Goal: Find specific page/section: Find specific page/section

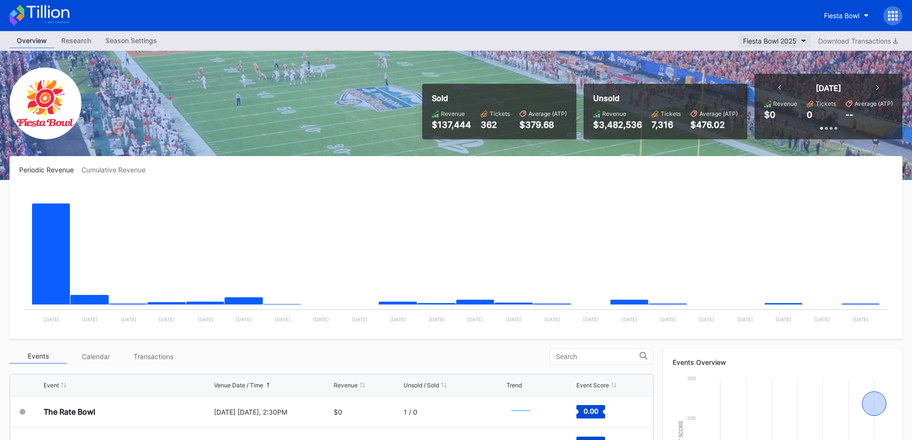
click at [764, 44] on button "Fiesta Bowl 2025" at bounding box center [775, 40] width 73 height 13
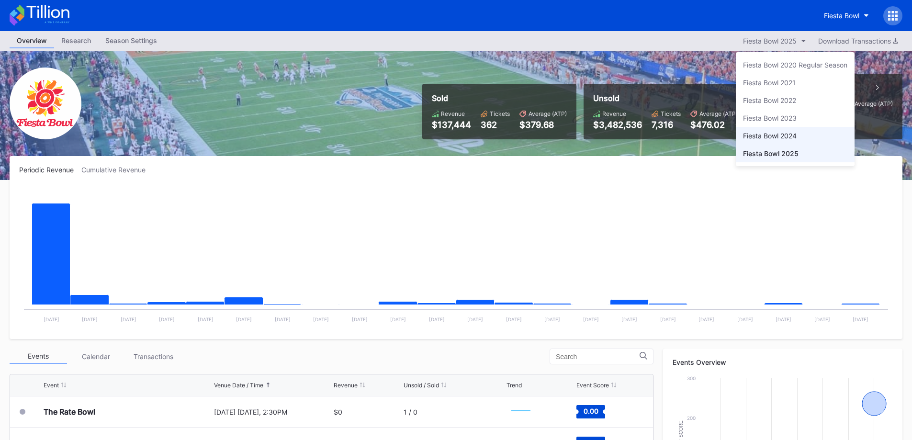
click at [771, 131] on div "Fiesta Bowl 2024" at bounding box center [795, 136] width 119 height 18
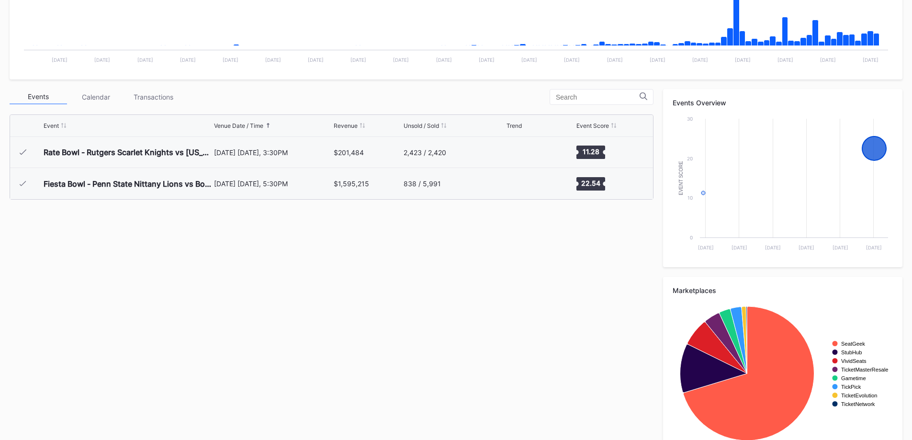
scroll to position [235, 0]
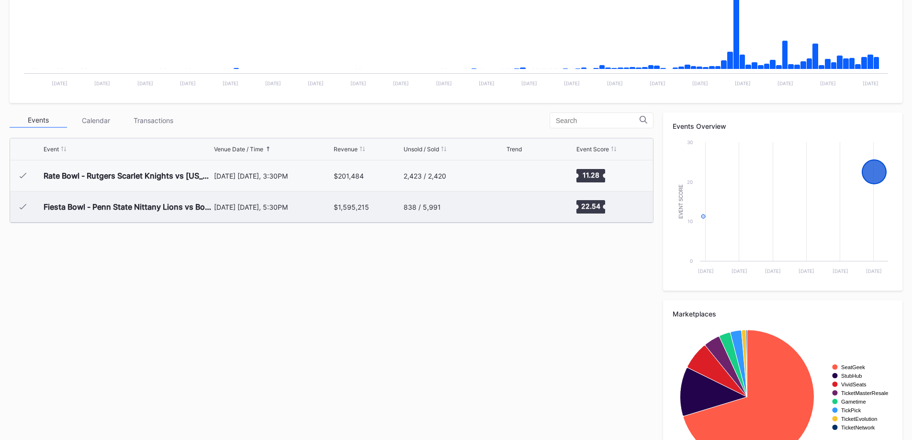
click at [275, 219] on div "[DATE] [DATE], 5:30PM" at bounding box center [273, 207] width 118 height 31
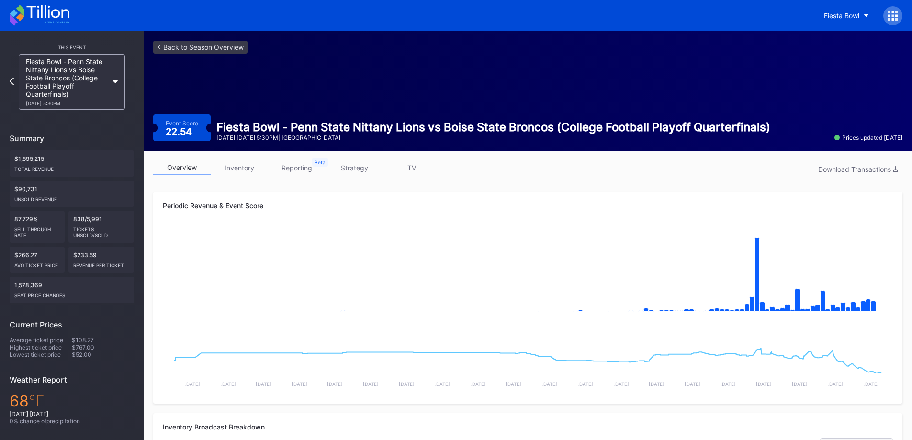
click at [27, 16] on icon at bounding box center [40, 15] width 60 height 21
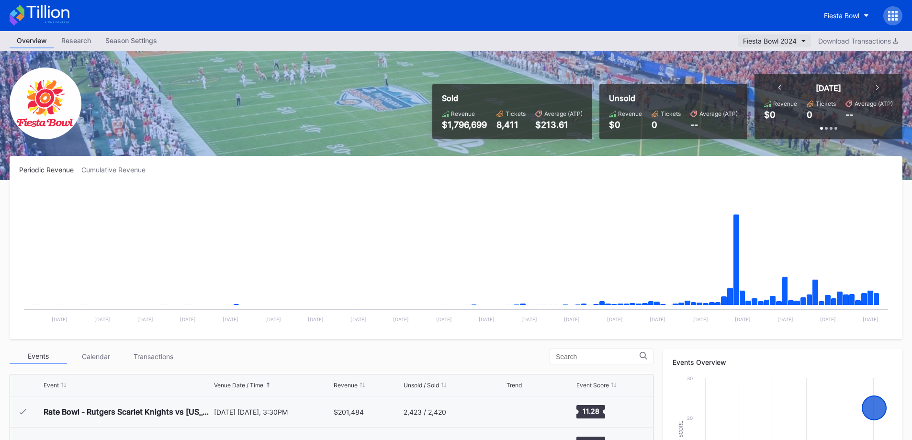
click at [776, 40] on div "Fiesta Bowl 2024" at bounding box center [770, 41] width 54 height 8
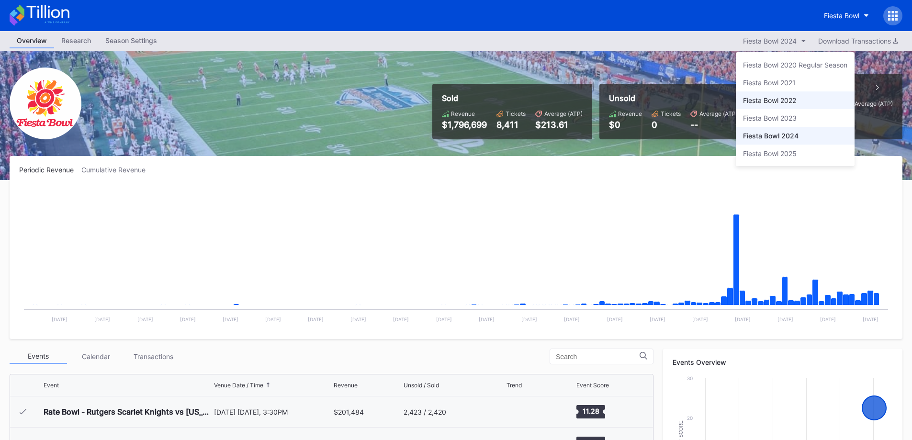
click at [771, 94] on div "Fiesta Bowl 2022" at bounding box center [795, 100] width 119 height 18
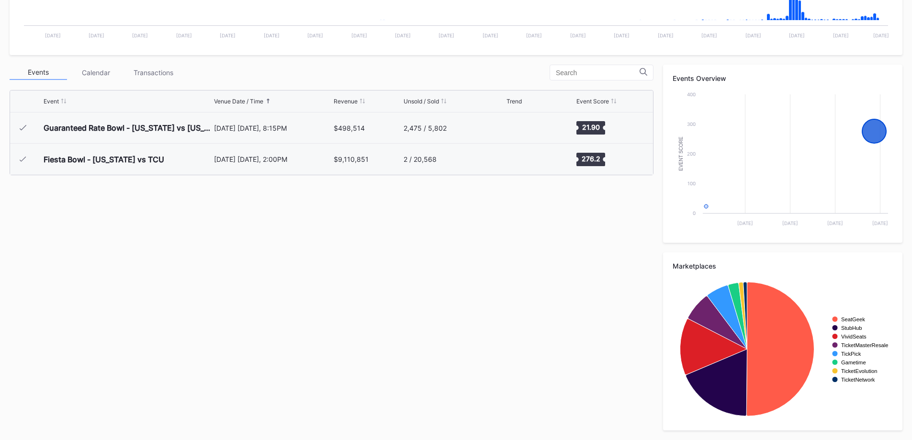
scroll to position [235, 0]
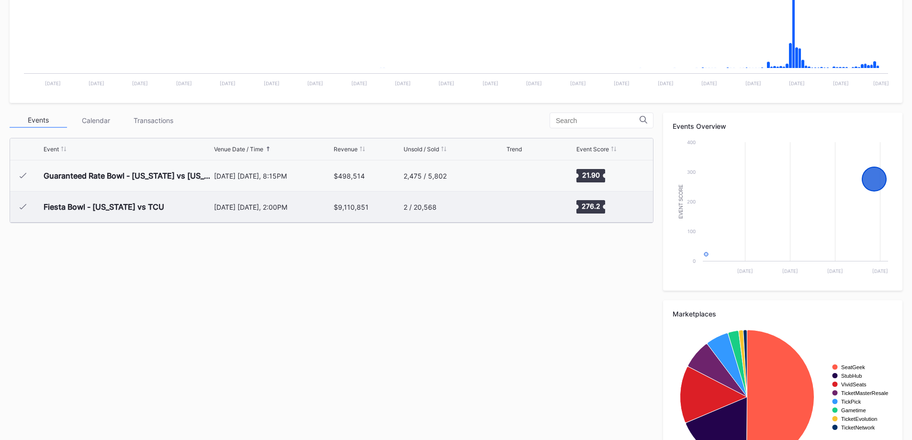
click at [589, 212] on icon at bounding box center [591, 206] width 29 height 13
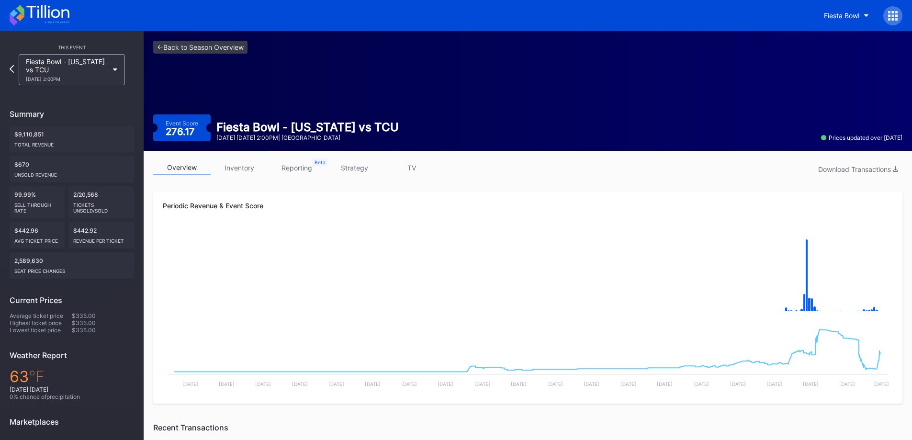
click at [59, 15] on icon at bounding box center [47, 11] width 43 height 13
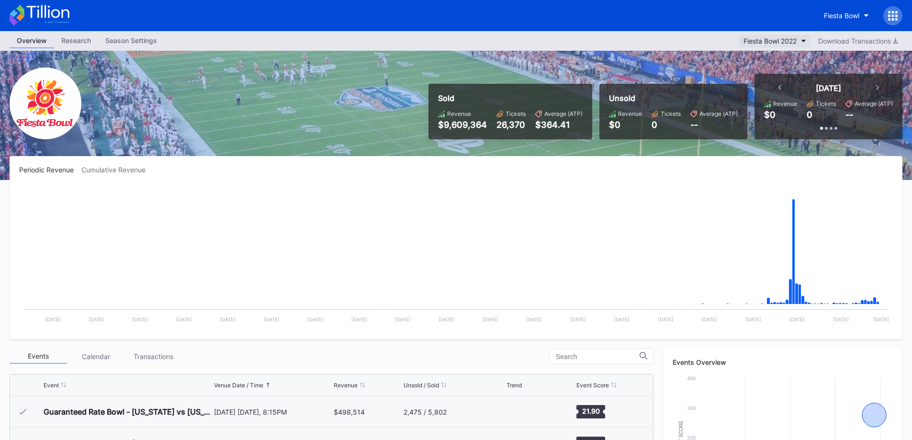
click at [751, 41] on div "Fiesta Bowl 2022" at bounding box center [770, 41] width 53 height 8
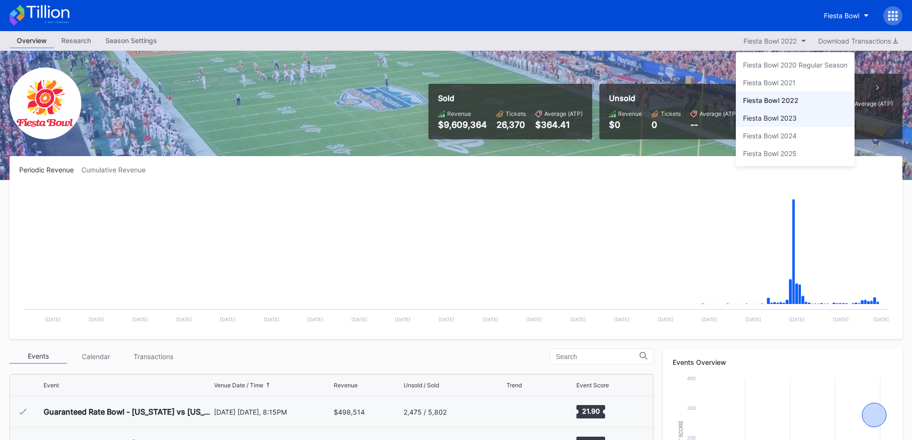
click at [770, 122] on div "Fiesta Bowl 2023" at bounding box center [770, 118] width 54 height 8
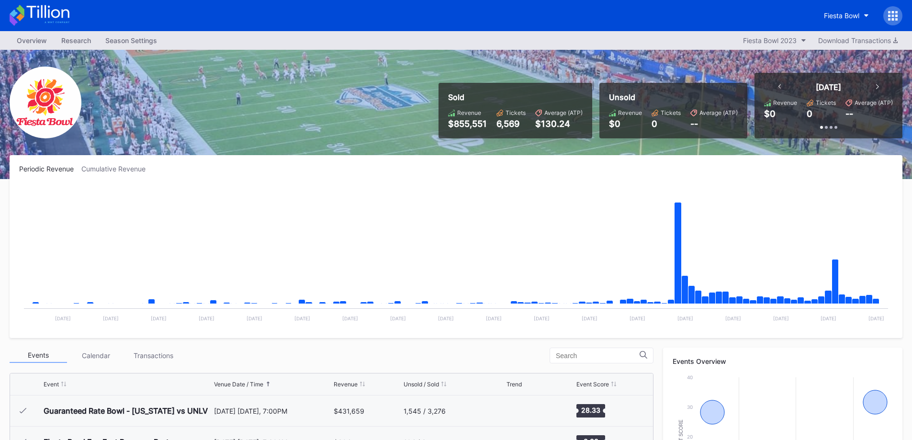
click at [783, 28] on div "Fiesta Bowl" at bounding box center [456, 15] width 912 height 31
click at [783, 38] on div "Fiesta Bowl 2023" at bounding box center [770, 40] width 54 height 8
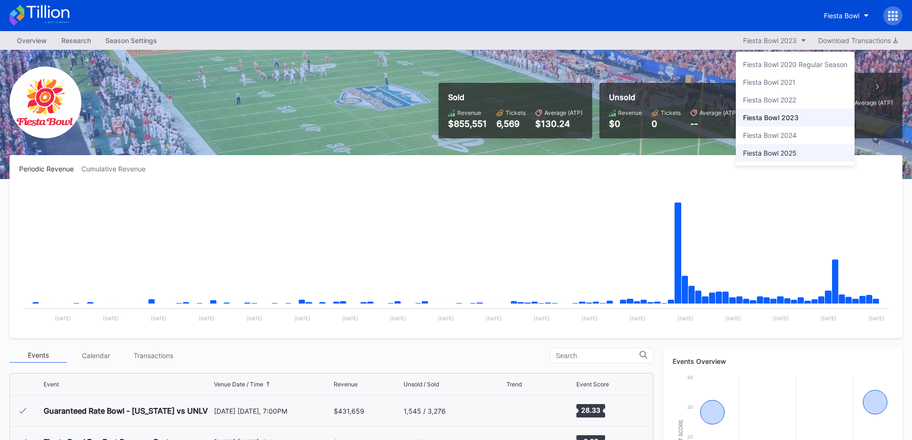
click at [771, 159] on div "Fiesta Bowl 2025" at bounding box center [795, 153] width 119 height 18
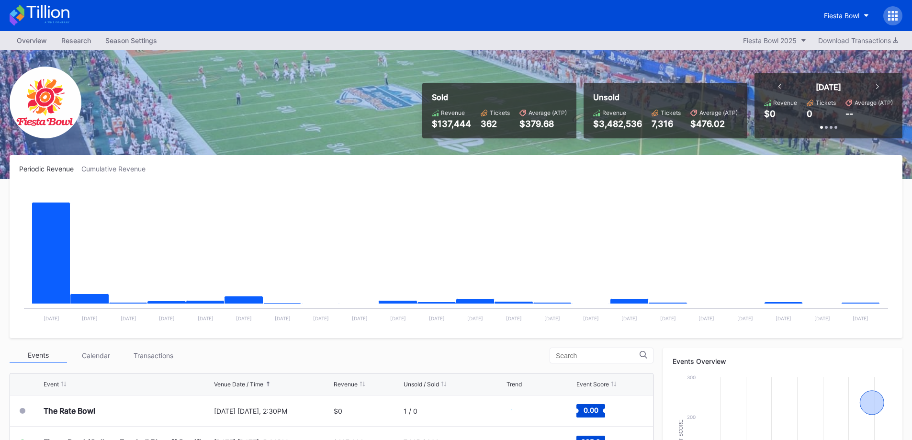
click at [772, 154] on div "Sold Revenue $137,444 Tickets 362 Average (ATP) $379.68 Unsold Revenue $3,482,5…" at bounding box center [456, 114] width 912 height 129
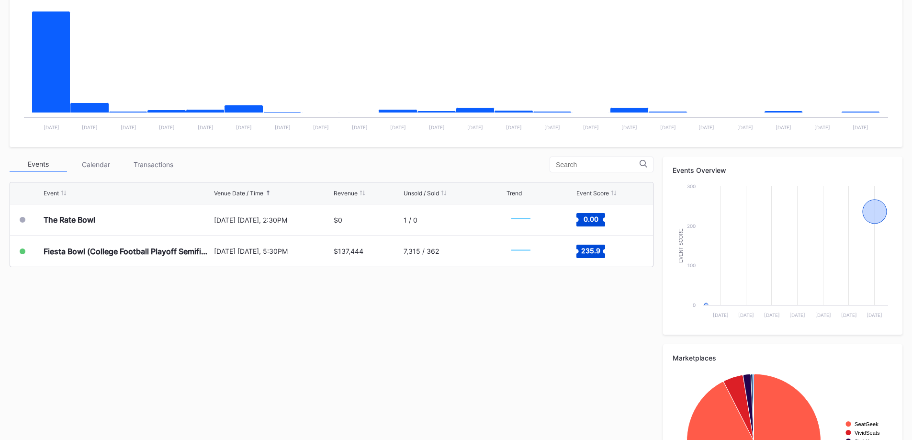
scroll to position [192, 0]
